Goal: Task Accomplishment & Management: Manage account settings

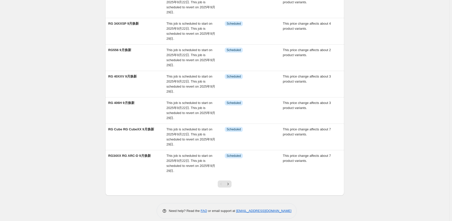
scroll to position [138, 0]
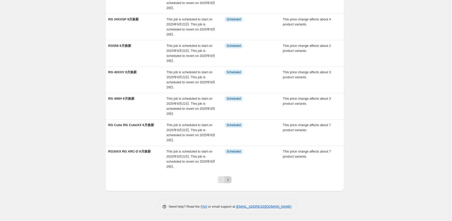
click at [228, 177] on icon "Next" at bounding box center [227, 179] width 5 height 5
click at [230, 177] on icon "Next" at bounding box center [227, 179] width 5 height 5
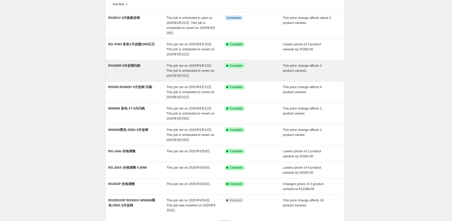
scroll to position [25, 0]
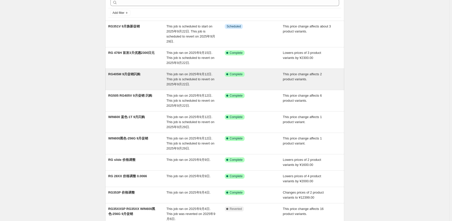
click at [181, 75] on span "This job ran on 2025年9月12日. This job is scheduled to revert on 2025年9月22日." at bounding box center [190, 79] width 48 height 14
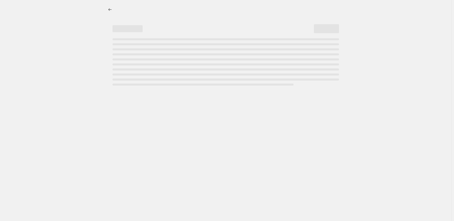
select select "pcap"
select select "no_change"
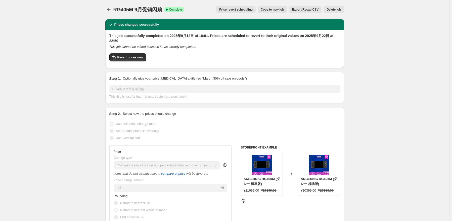
click at [337, 12] on button "Delete job" at bounding box center [333, 9] width 20 height 7
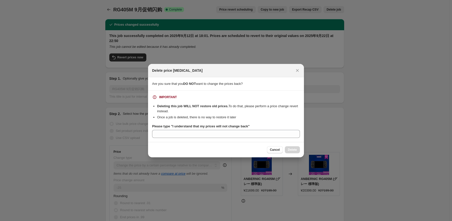
click at [250, 151] on div "Cancel Delete" at bounding box center [226, 149] width 148 height 7
drag, startPoint x: 171, startPoint y: 126, endPoint x: 246, endPoint y: 124, distance: 75.6
click at [246, 124] on b "Please type "I understand that my prices will not change back"" at bounding box center [200, 126] width 97 height 4
copy b ""I understand that my prices will not change back"
click at [204, 138] on section "IMPORTANT Deleting this job WILL NOT restore old prices. To do that, please per…" at bounding box center [226, 115] width 156 height 51
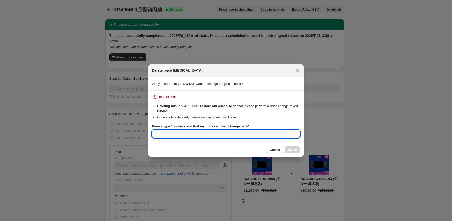
click at [178, 137] on input "Please type "I understand that my prices will not change back"" at bounding box center [226, 134] width 148 height 8
paste input ""I understand that my prices will not change back"
click at [156, 134] on input ""I understand that my prices will not change back" at bounding box center [226, 134] width 148 height 8
type input "I understand that my prices will not change back"
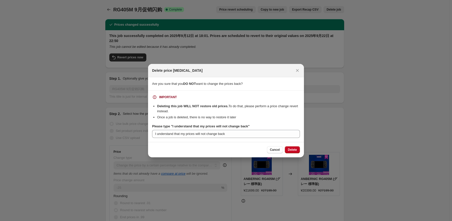
click at [293, 153] on div "Cancel Delete" at bounding box center [226, 149] width 156 height 15
click at [294, 149] on span "Delete" at bounding box center [292, 149] width 9 height 4
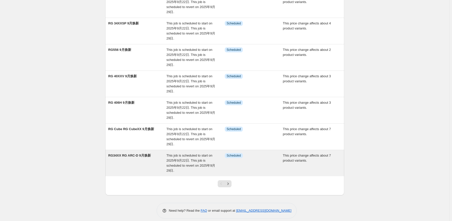
scroll to position [138, 0]
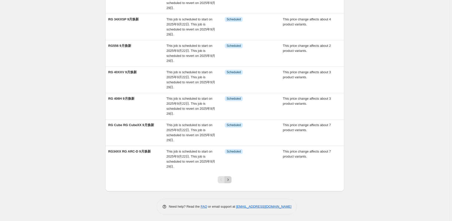
click at [231, 179] on button "Next" at bounding box center [227, 179] width 7 height 7
click at [227, 179] on icon "Next" at bounding box center [227, 179] width 5 height 5
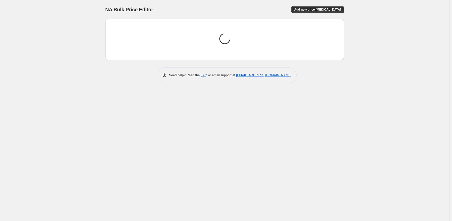
scroll to position [0, 0]
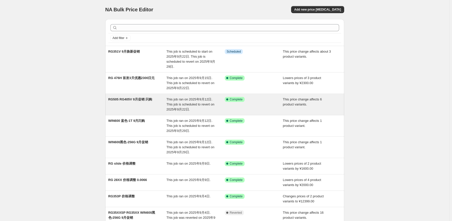
click at [170, 102] on span "This job ran on 2025年9月12日. This job is scheduled to revert on 2025年9月22日." at bounding box center [190, 104] width 48 height 14
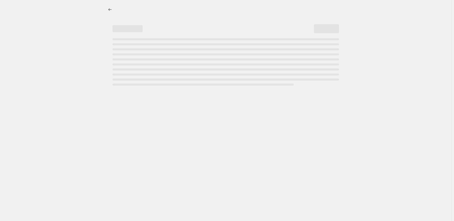
select select "pcap"
select select "no_change"
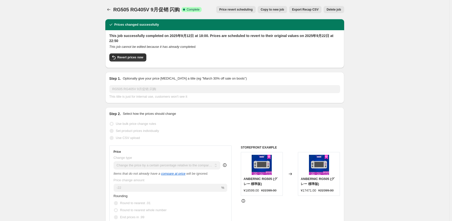
click at [339, 11] on span "Delete job" at bounding box center [333, 10] width 14 height 4
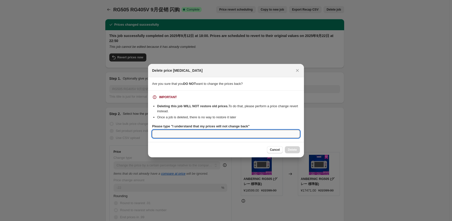
click at [214, 133] on input "Please type "I understand that my prices will not change back"" at bounding box center [226, 134] width 148 height 8
paste input ""I understand that my prices will not change back"
click at [157, 134] on input ""I understand that my prices will not change back" at bounding box center [226, 134] width 148 height 8
type input "I understand that my prices will not change back"
click at [202, 148] on div "Cancel Delete" at bounding box center [226, 149] width 148 height 7
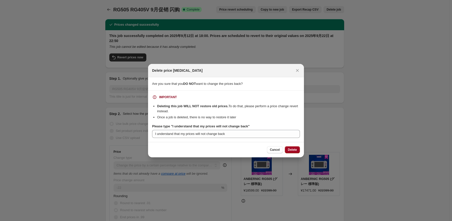
click at [298, 150] on button "Delete" at bounding box center [292, 149] width 15 height 7
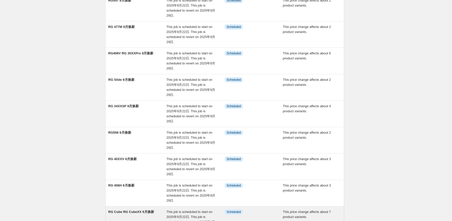
scroll to position [100, 0]
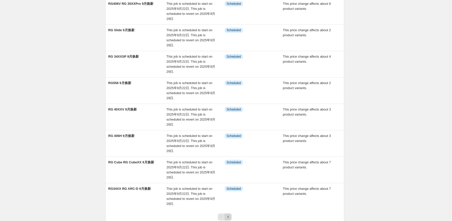
click at [230, 214] on icon "Next" at bounding box center [227, 216] width 5 height 5
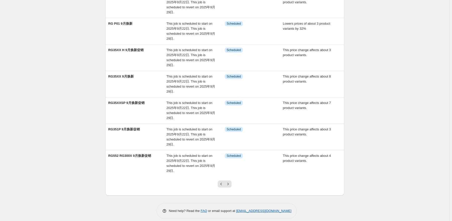
scroll to position [138, 0]
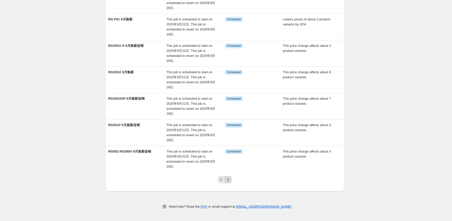
click at [229, 179] on icon "Next" at bounding box center [227, 179] width 1 height 2
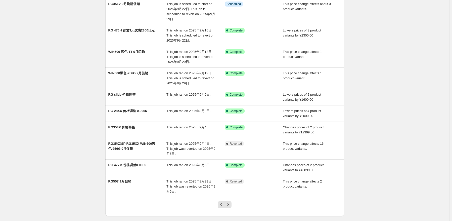
scroll to position [50, 0]
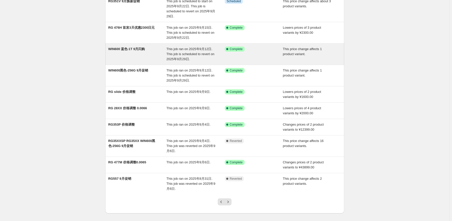
click at [186, 52] on span "This job ran on 2025年9月12日. This job is scheduled to revert on 2025年9月29日." at bounding box center [190, 54] width 48 height 14
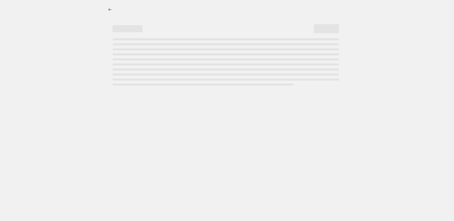
select select "pcap"
select select "no_change"
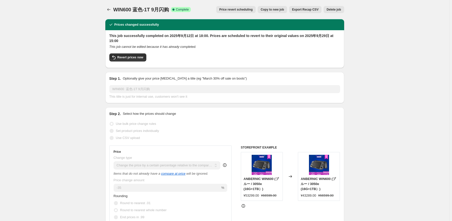
click at [338, 11] on span "Delete job" at bounding box center [333, 10] width 14 height 4
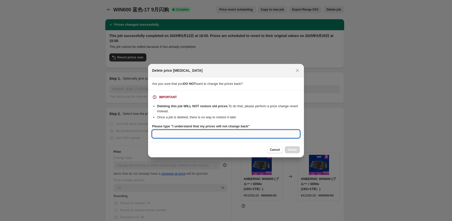
click at [203, 133] on input "Please type "I understand that my prices will not change back"" at bounding box center [226, 134] width 148 height 8
paste input ""I understand that my prices will not change back"
click at [156, 134] on input ""I understand that my prices will not change back" at bounding box center [226, 134] width 148 height 8
type input "I understand that my prices will not change back"
click at [290, 152] on button "Delete" at bounding box center [292, 149] width 15 height 7
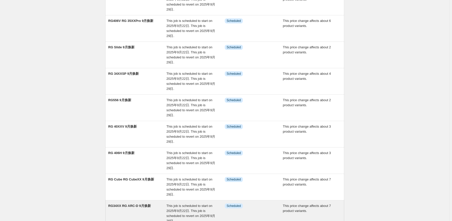
scroll to position [138, 0]
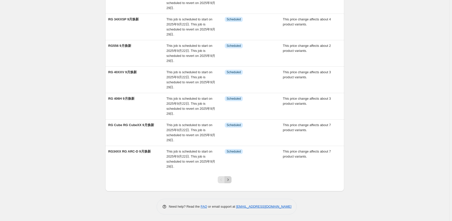
click at [230, 177] on icon "Next" at bounding box center [227, 179] width 5 height 5
click at [229, 175] on div at bounding box center [224, 181] width 20 height 19
click at [229, 178] on icon "Next" at bounding box center [227, 179] width 1 height 2
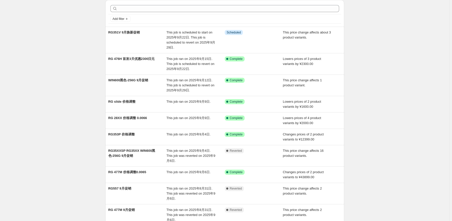
scroll to position [50, 0]
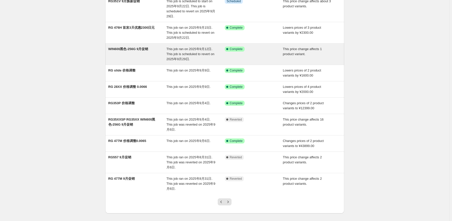
click at [174, 52] on span "This job ran on 2025年9月12日. This job is scheduled to revert on 2025年9月29日." at bounding box center [190, 54] width 48 height 14
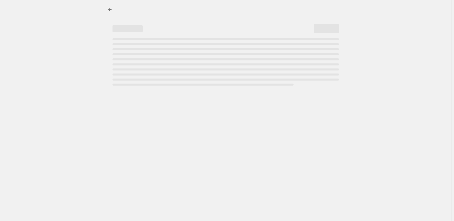
select select "pcap"
select select "no_change"
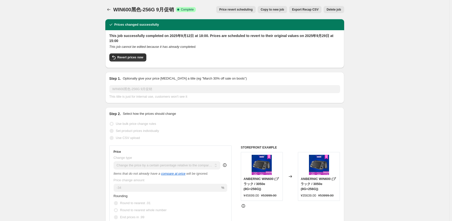
click at [335, 11] on span "Delete job" at bounding box center [333, 10] width 14 height 4
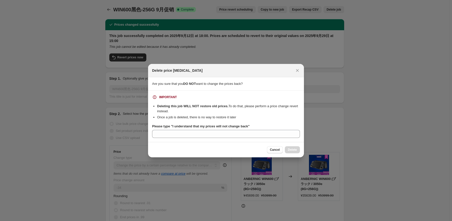
click at [181, 138] on section "IMPORTANT Deleting this job WILL NOT restore old prices. To do that, please per…" at bounding box center [226, 115] width 156 height 51
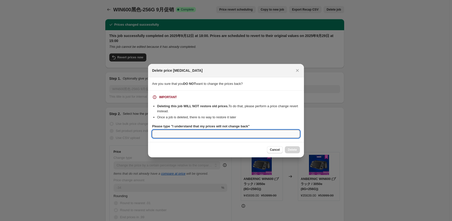
click at [183, 134] on input "Please type "I understand that my prices will not change back"" at bounding box center [226, 134] width 148 height 8
paste input ""I understand that my prices will not change back"
click at [155, 134] on input ""I understand that my prices will not change back" at bounding box center [226, 134] width 148 height 8
type input "I understand that my prices will not change back"
click at [259, 147] on div "Cancel Delete" at bounding box center [226, 149] width 148 height 7
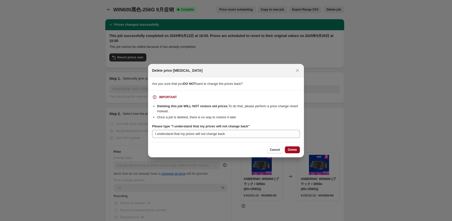
click at [296, 150] on span "Delete" at bounding box center [292, 149] width 9 height 4
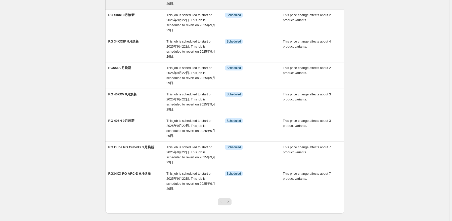
scroll to position [138, 0]
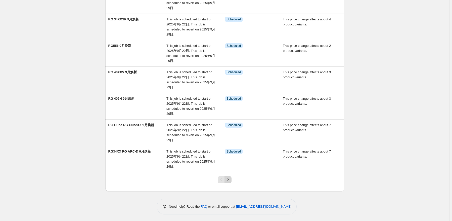
click at [228, 182] on button "Next" at bounding box center [227, 179] width 7 height 7
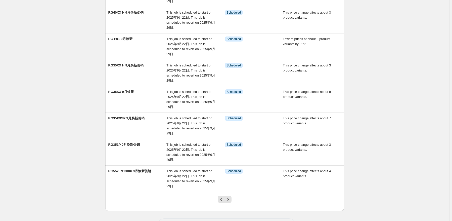
scroll to position [126, 0]
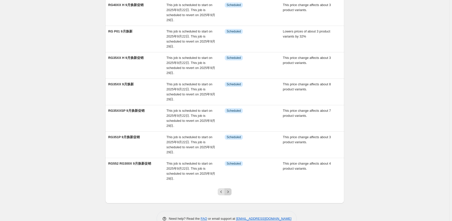
click at [230, 191] on icon "Next" at bounding box center [227, 191] width 5 height 5
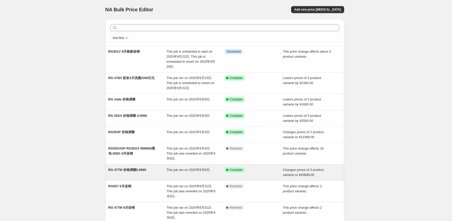
click at [161, 167] on div "RG 477M 价格调整0.0065" at bounding box center [137, 172] width 58 height 10
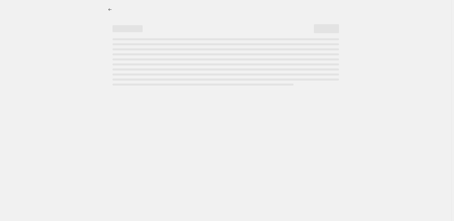
select select "no_change"
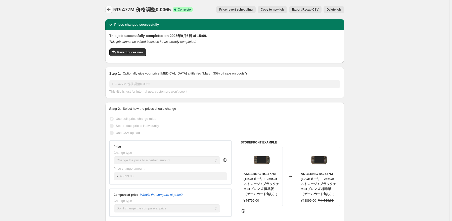
click at [109, 6] on button "Price change jobs" at bounding box center [108, 9] width 7 height 7
